Goal: Check status: Check status

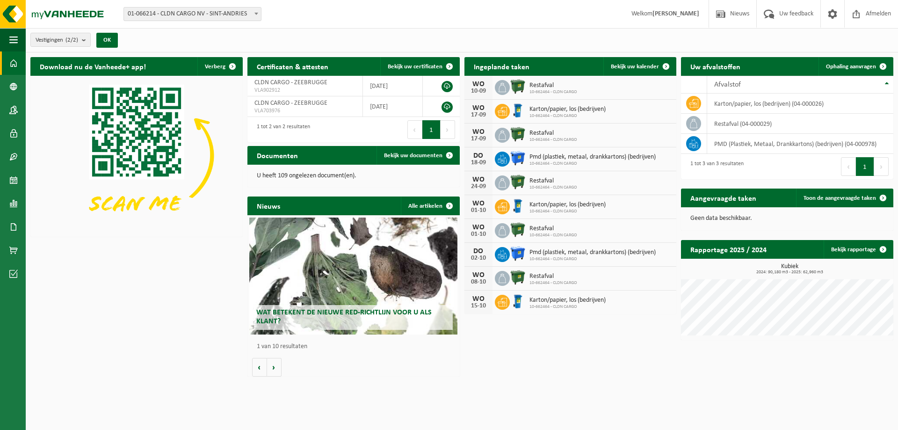
click at [510, 68] on h2 "Ingeplande taken" at bounding box center [502, 66] width 74 height 18
click at [669, 63] on span at bounding box center [666, 66] width 19 height 19
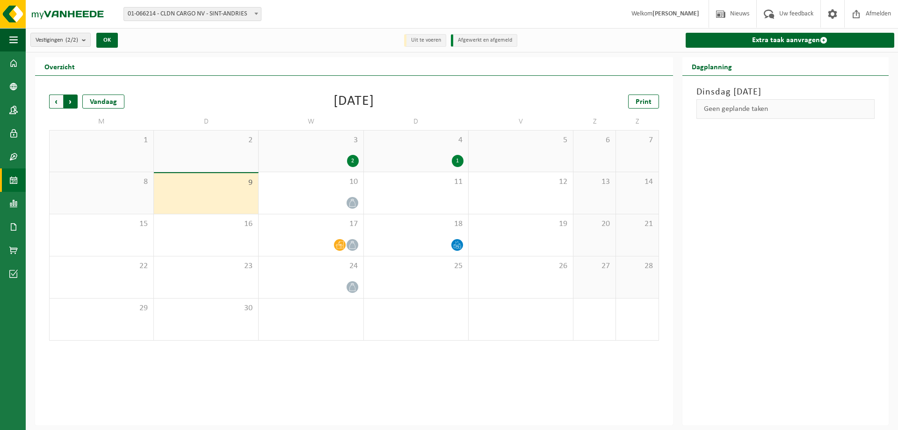
click at [60, 102] on span "Vorige" at bounding box center [56, 102] width 14 height 14
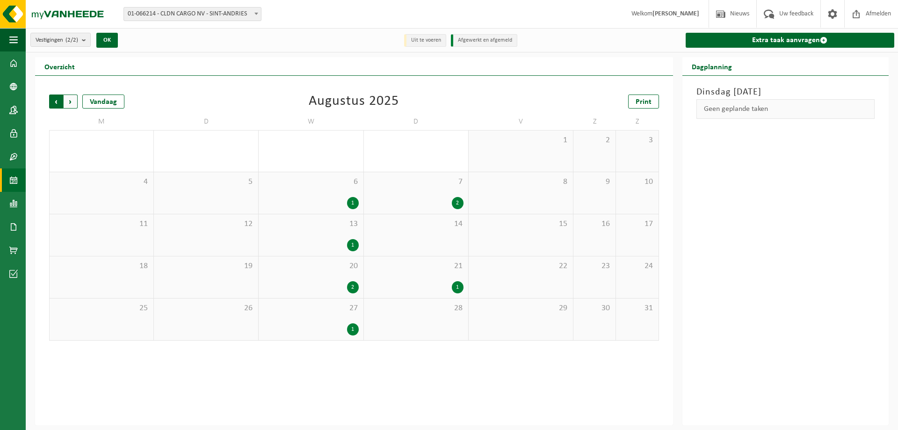
click at [73, 102] on span "Volgende" at bounding box center [71, 102] width 14 height 14
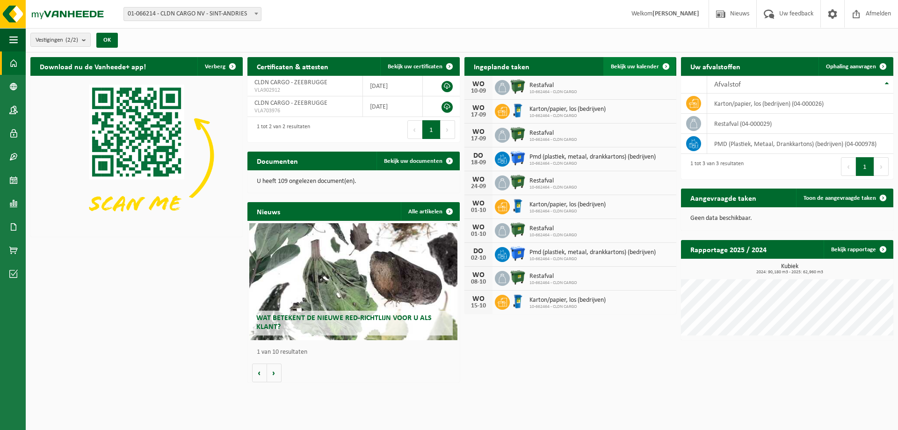
click at [667, 65] on span at bounding box center [666, 66] width 19 height 19
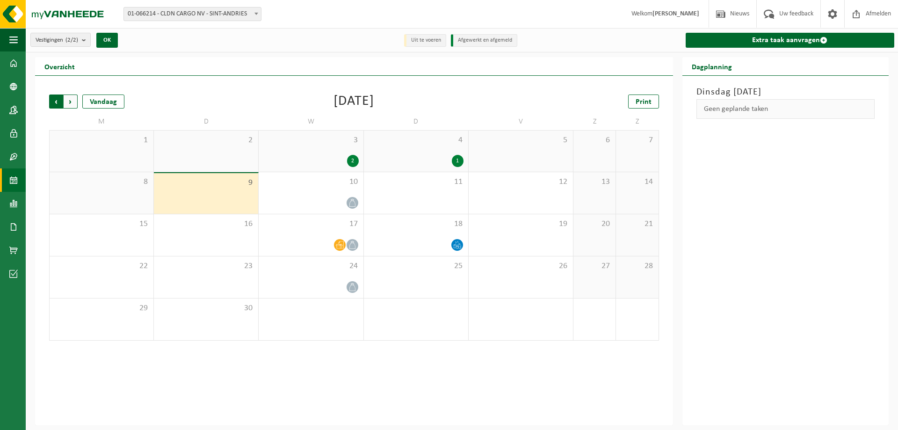
click at [69, 101] on span "Volgende" at bounding box center [71, 102] width 14 height 14
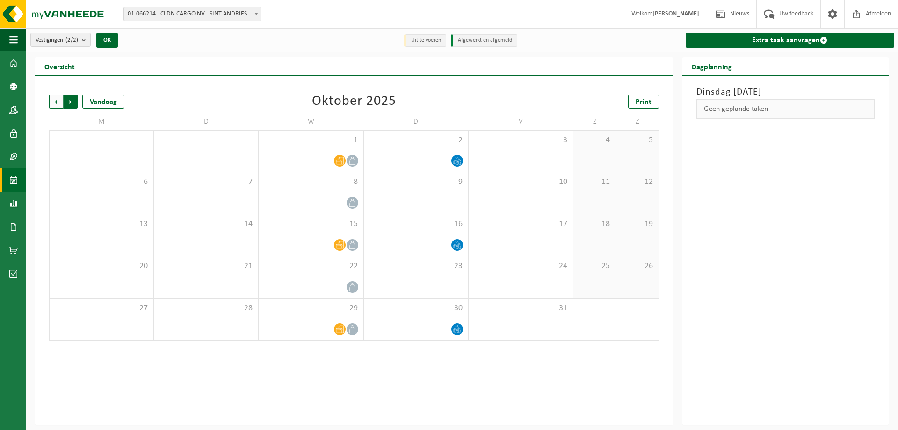
click at [57, 101] on span "Vorige" at bounding box center [56, 102] width 14 height 14
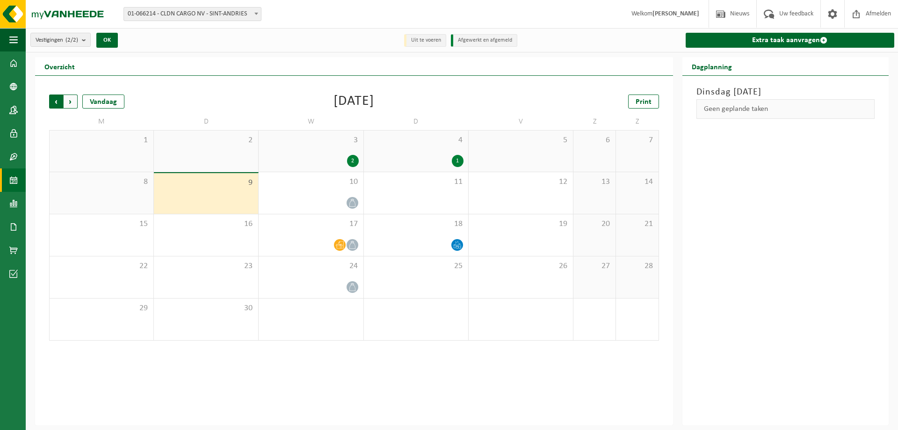
click at [71, 101] on span "Volgende" at bounding box center [71, 102] width 14 height 14
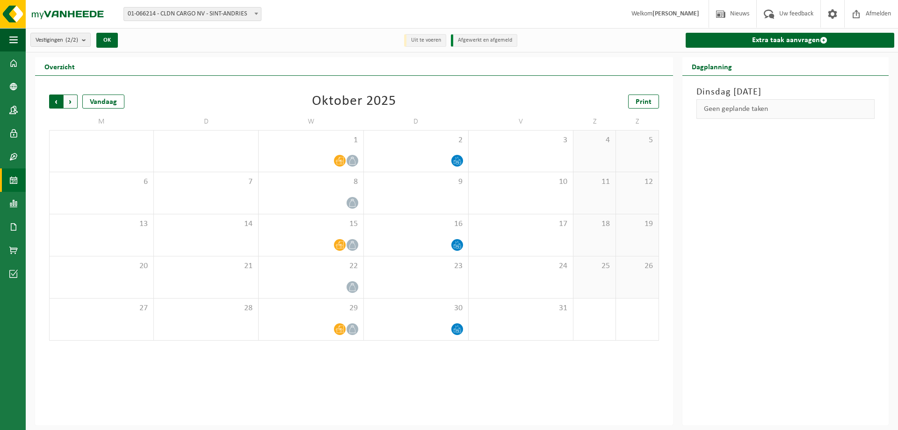
click at [72, 101] on span "Volgende" at bounding box center [71, 102] width 14 height 14
click at [52, 103] on span "Vorige" at bounding box center [56, 102] width 14 height 14
click at [72, 102] on span "Volgende" at bounding box center [71, 102] width 14 height 14
